Goal: Information Seeking & Learning: Check status

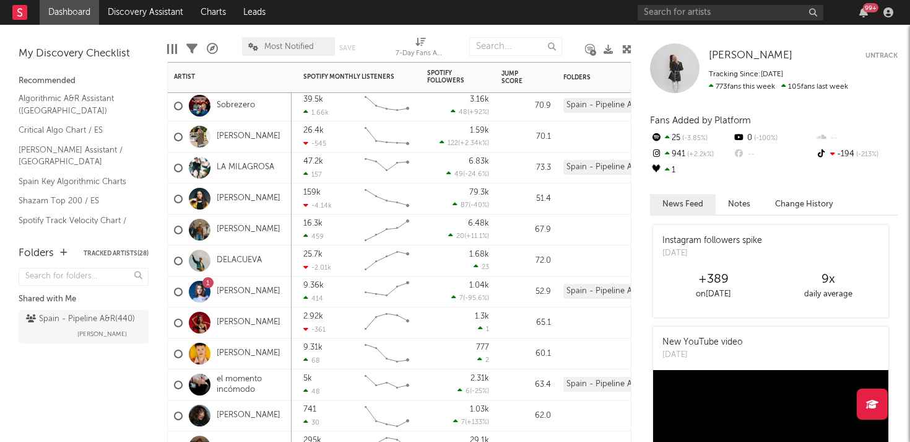
click at [416, 287] on div "9.36k 414 Created with Highcharts 10.3.3 Chart title" at bounding box center [359, 291] width 124 height 31
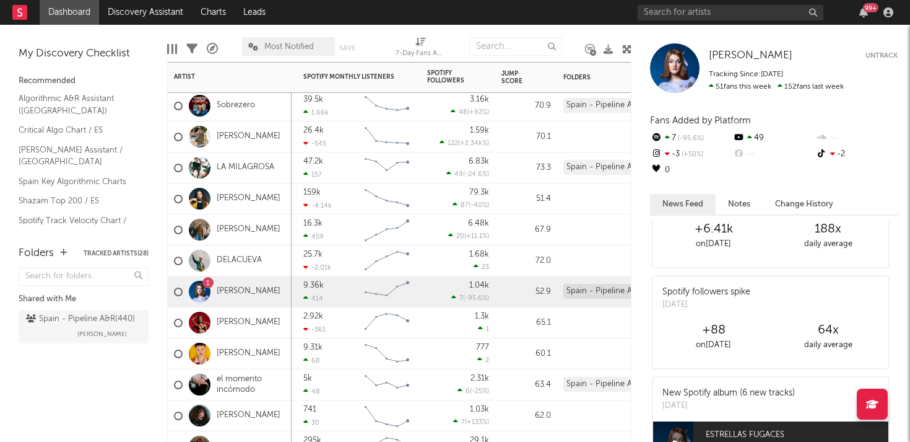
scroll to position [43, 0]
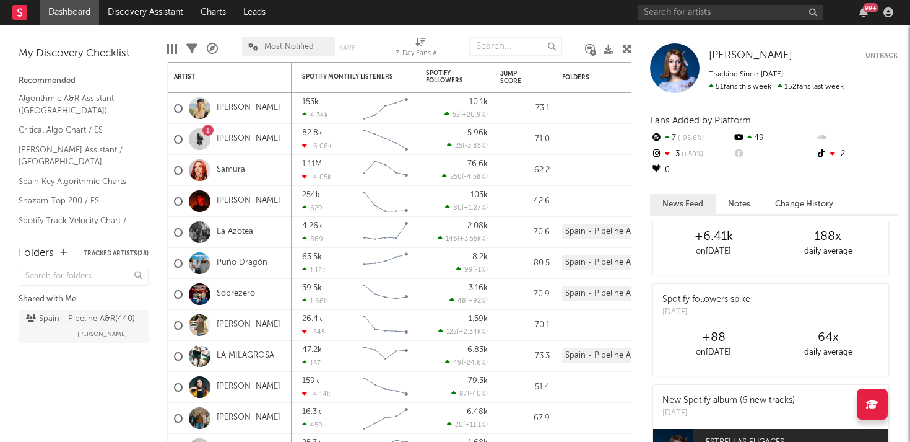
click at [861, 21] on div "99 +" at bounding box center [768, 12] width 260 height 25
click at [863, 18] on div "99 +" at bounding box center [768, 12] width 260 height 25
click at [864, 16] on icon "button" at bounding box center [864, 12] width 9 height 10
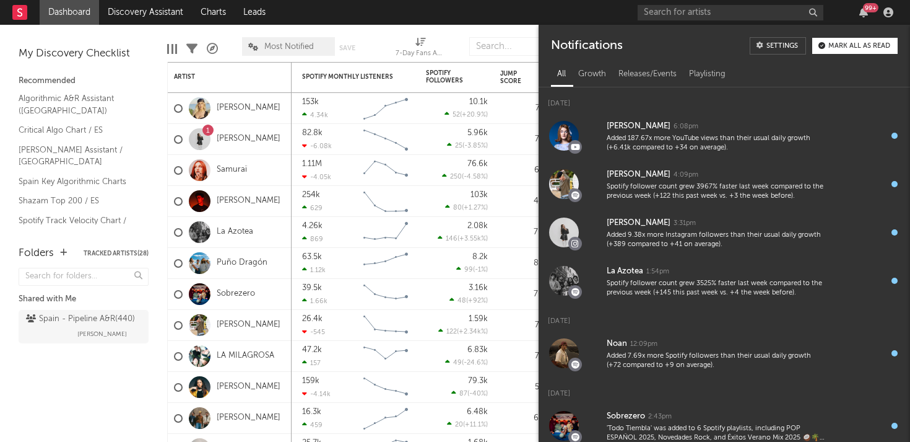
click at [864, 9] on div "99 +" at bounding box center [870, 7] width 15 height 9
